Goal: Go to known website: Access a specific website the user already knows

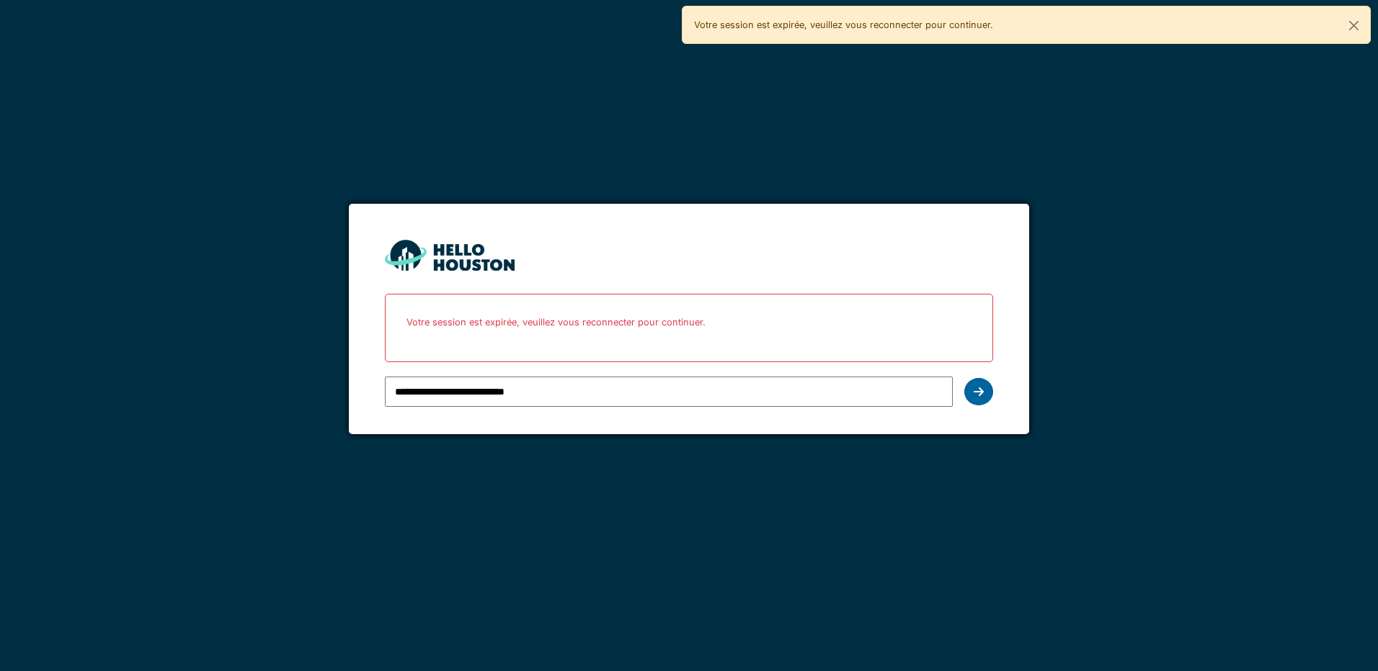
click at [979, 390] on icon at bounding box center [978, 392] width 10 height 12
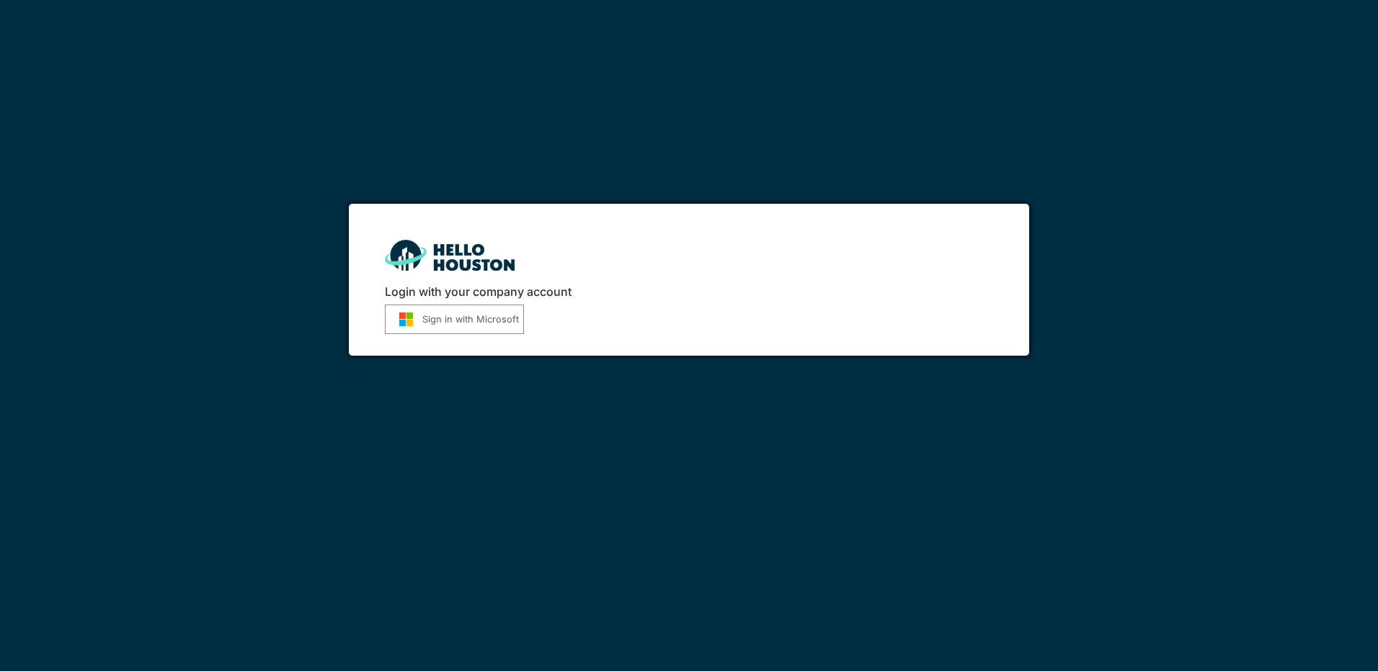
click at [450, 329] on button "Sign in with Microsoft" at bounding box center [454, 320] width 139 height 30
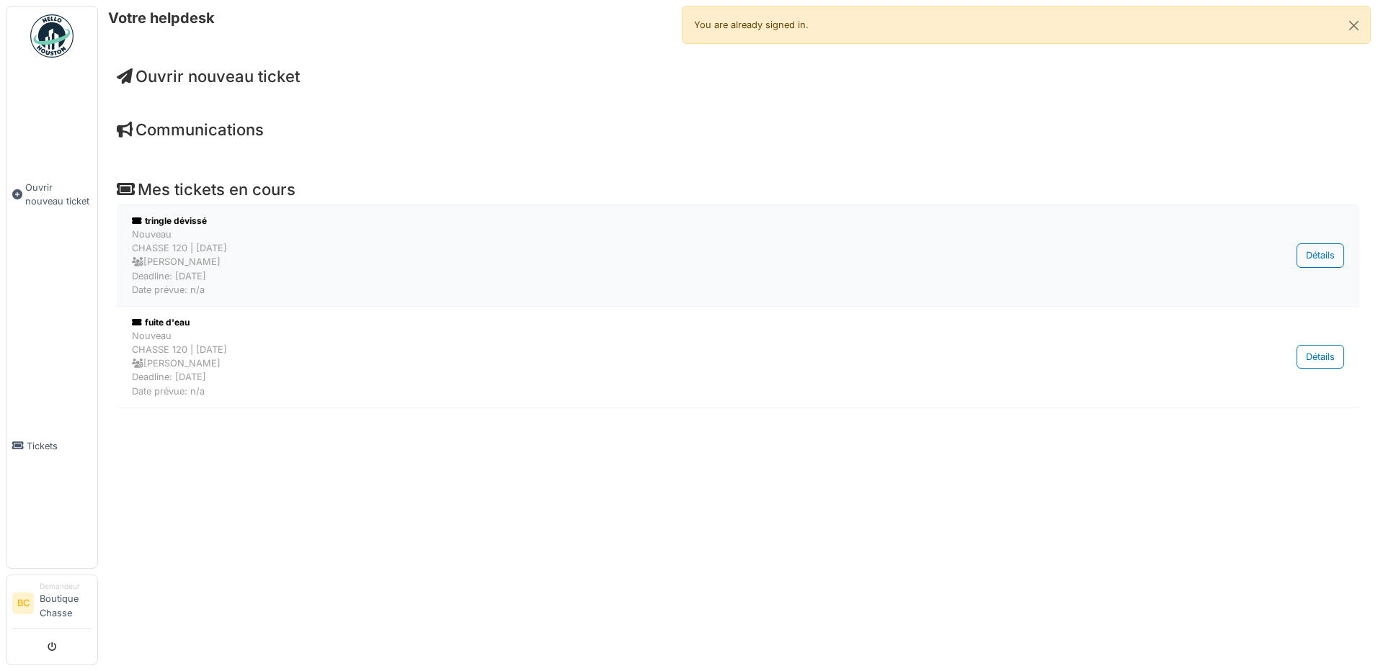
click at [196, 225] on div "tringle dévissé" at bounding box center [649, 221] width 1035 height 13
